Goal: Task Accomplishment & Management: Complete application form

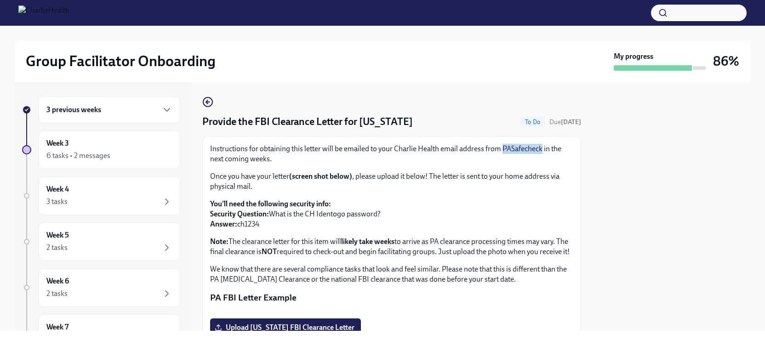
drag, startPoint x: 502, startPoint y: 147, endPoint x: 541, endPoint y: 144, distance: 38.7
click at [541, 144] on p "Instructions for obtaining this letter will be emailed to your Charlie Health e…" at bounding box center [391, 154] width 363 height 20
copy p "PASafecheck"
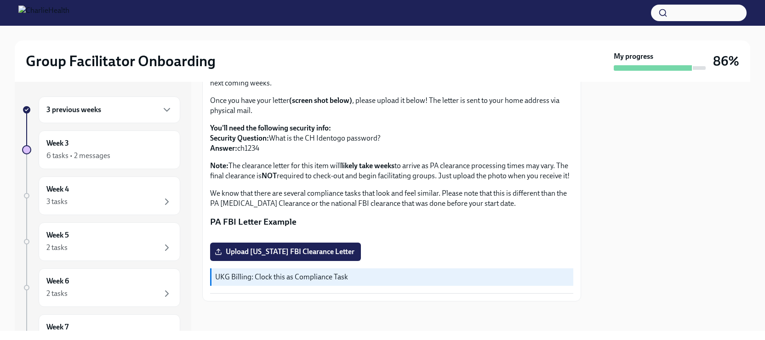
scroll to position [94, 0]
click at [673, 16] on button "button" at bounding box center [699, 13] width 96 height 17
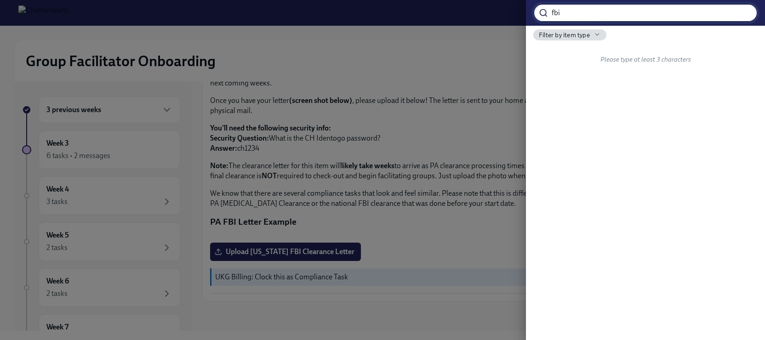
type input "fbi"
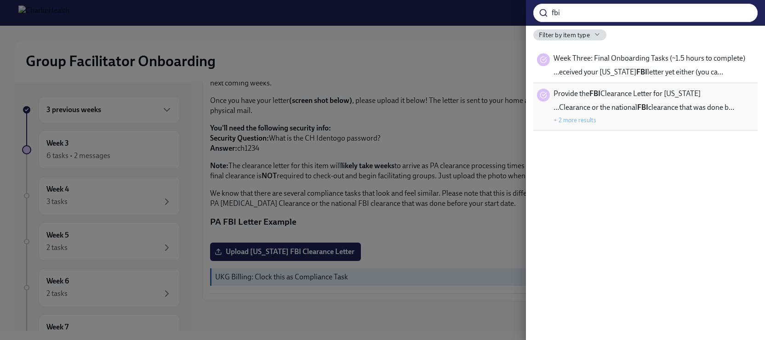
click at [576, 115] on div "+ 2 more results" at bounding box center [574, 119] width 43 height 10
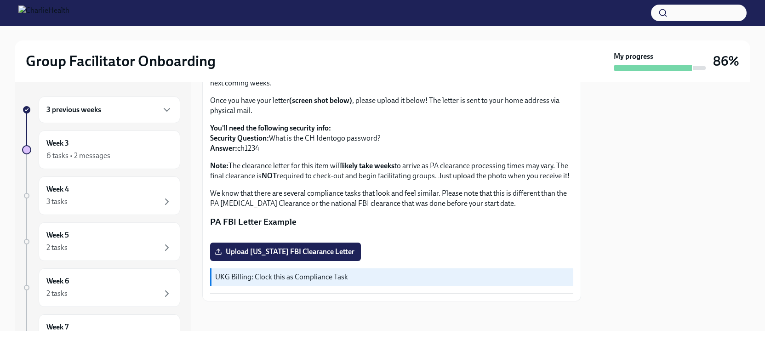
scroll to position [204, 0]
click at [698, 17] on button "button" at bounding box center [699, 13] width 96 height 17
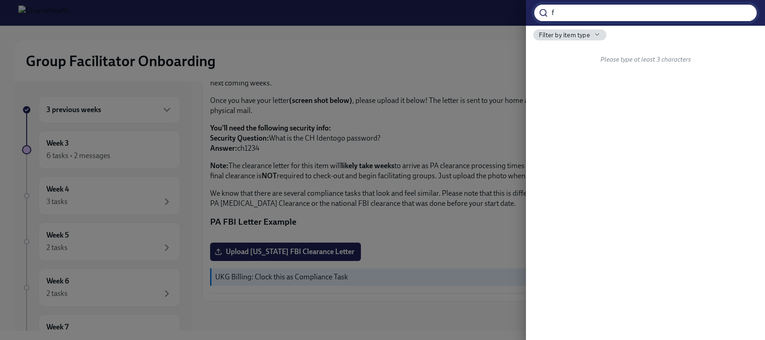
click at [698, 17] on input "f" at bounding box center [654, 13] width 206 height 18
type input "fbi"
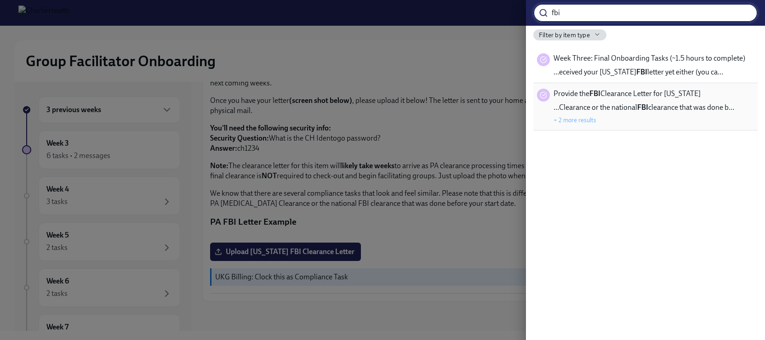
click at [585, 118] on button "+ 2 more results" at bounding box center [574, 119] width 43 height 7
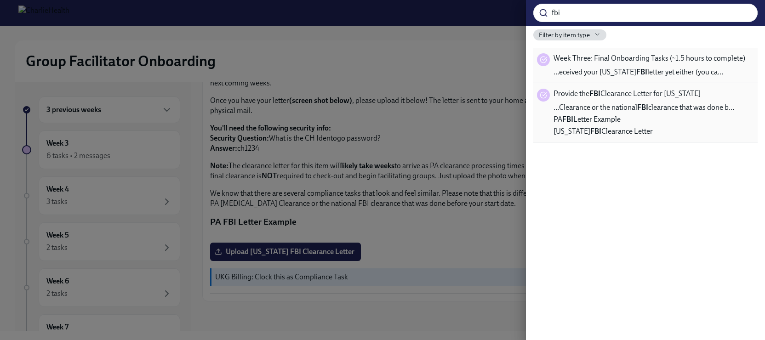
click at [614, 63] on span "Week Three: Final Onboarding Tasks (~1.5 hours to complete)" at bounding box center [649, 58] width 192 height 10
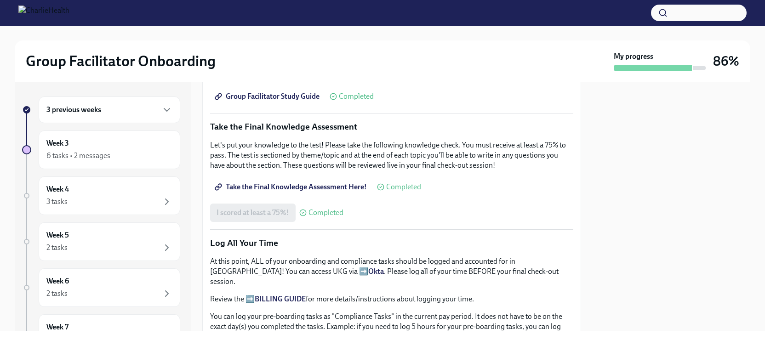
scroll to position [485, 0]
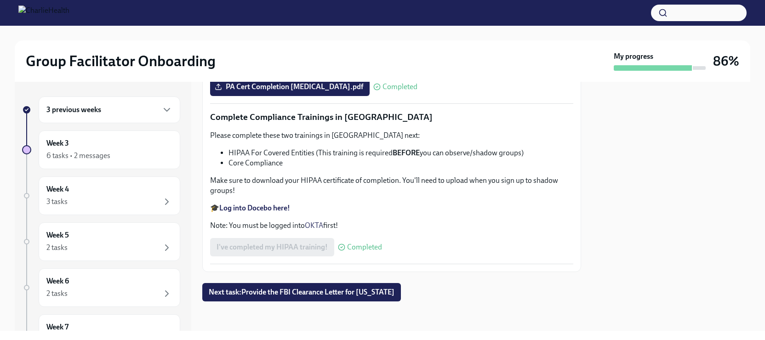
scroll to position [2213, 0]
click at [266, 293] on span "Next task : Provide the FBI Clearance Letter for [US_STATE]" at bounding box center [302, 292] width 186 height 9
